Goal: Complete application form

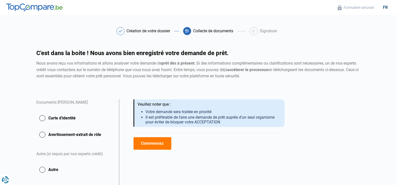
click at [43, 118] on button "Carte d'identité" at bounding box center [74, 118] width 77 height 13
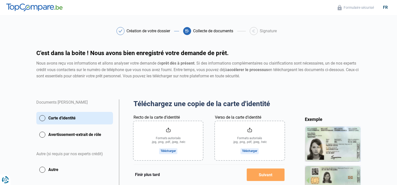
click at [168, 152] on input "Recto de la carte d'identité" at bounding box center [168, 140] width 69 height 39
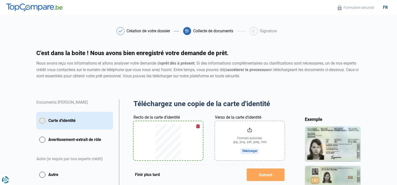
click at [247, 151] on input "Verso de la carte d'identité" at bounding box center [249, 140] width 69 height 39
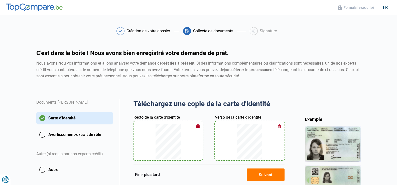
click at [42, 135] on button "Avertissement-extrait de rôle" at bounding box center [74, 135] width 77 height 13
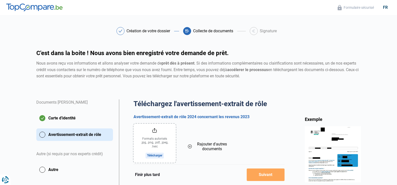
click at [154, 155] on input "file" at bounding box center [155, 143] width 42 height 39
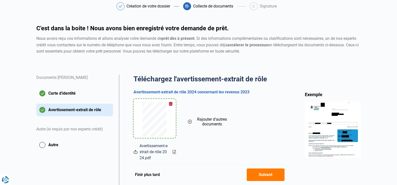
scroll to position [25, 0]
click at [43, 145] on button "Autre" at bounding box center [74, 145] width 77 height 13
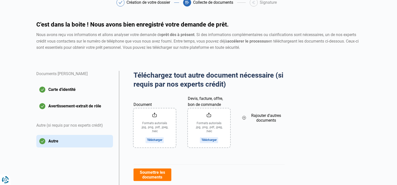
scroll to position [50, 0]
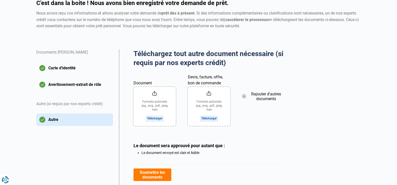
click at [158, 119] on input "Document" at bounding box center [155, 106] width 42 height 39
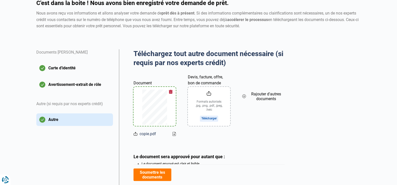
click at [210, 118] on input "Devis, facture, offre, bon de commande" at bounding box center [209, 106] width 42 height 39
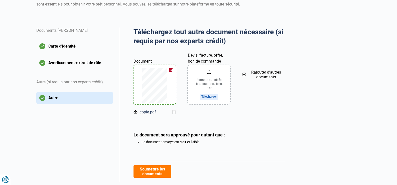
scroll to position [61, 0]
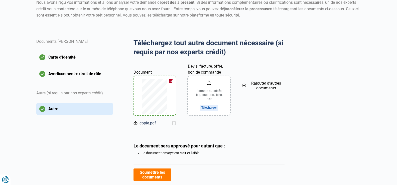
click at [153, 177] on button "Soumettre les documents" at bounding box center [153, 175] width 38 height 13
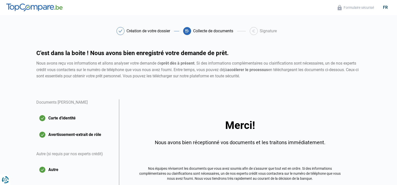
scroll to position [50, 0]
